Goal: Task Accomplishment & Management: Use online tool/utility

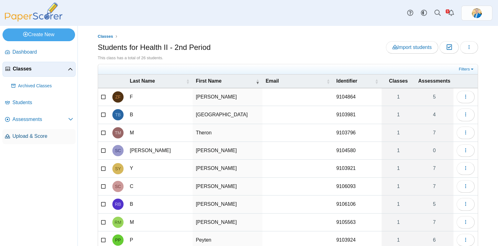
click at [21, 130] on link "Upload & Score" at bounding box center [38, 136] width 73 height 15
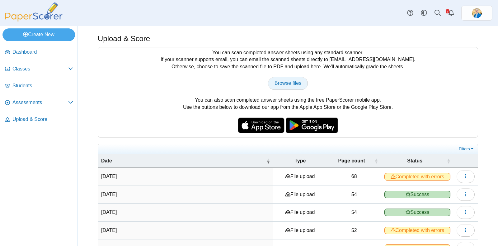
click at [275, 83] on span "Browse files" at bounding box center [288, 82] width 27 height 5
type input "**********"
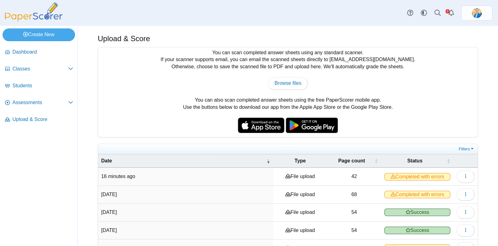
click at [404, 174] on span "Completed with errors" at bounding box center [418, 176] width 66 height 7
click at [457, 175] on button "button" at bounding box center [466, 176] width 18 height 12
click at [430, 191] on link "View scanned pages" at bounding box center [431, 189] width 75 height 9
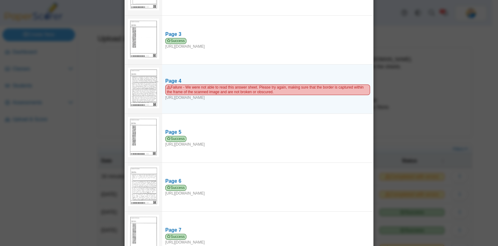
scroll to position [78, 0]
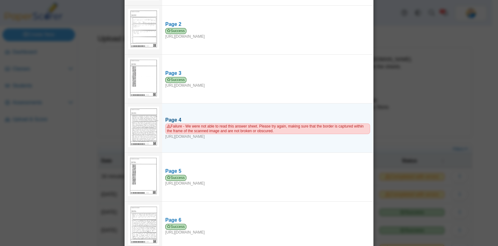
click at [192, 123] on span "Failure - We were not able to read this answer sheet. Please try again, making …" at bounding box center [267, 128] width 205 height 11
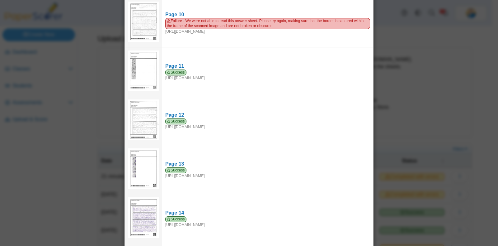
scroll to position [389, 0]
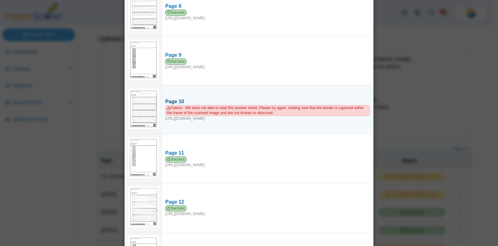
click at [205, 105] on span "Failure - We were not able to read this answer sheet. Please try again, making …" at bounding box center [267, 110] width 205 height 11
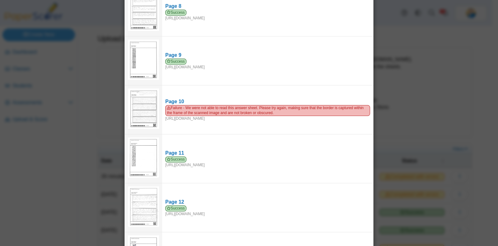
click at [83, 77] on div "Viewing upload details Scan results: 40 Successful scans | 2 Failed scans Page …" at bounding box center [249, 123] width 498 height 246
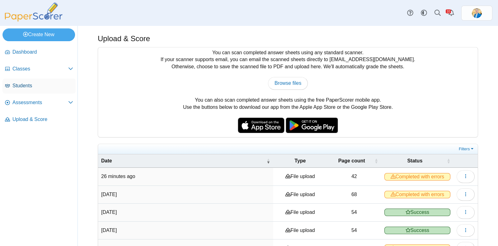
click at [29, 85] on span "Students" at bounding box center [42, 85] width 61 height 7
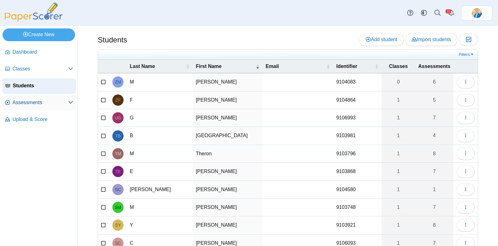
click at [24, 101] on span "Assessments" at bounding box center [40, 102] width 56 height 7
